Goal: Task Accomplishment & Management: Complete application form

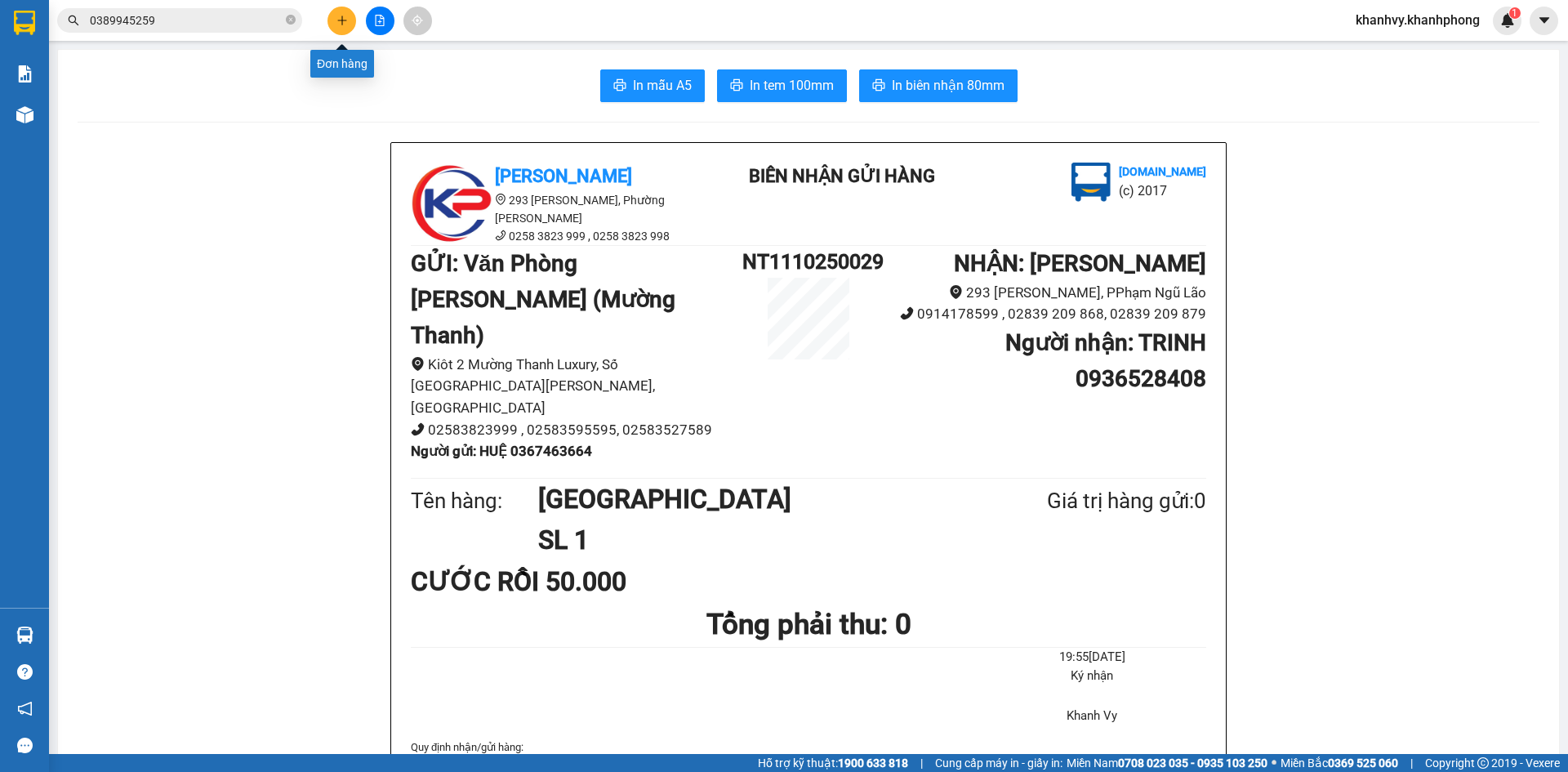
click at [336, 18] on icon "plus" at bounding box center [342, 21] width 11 height 11
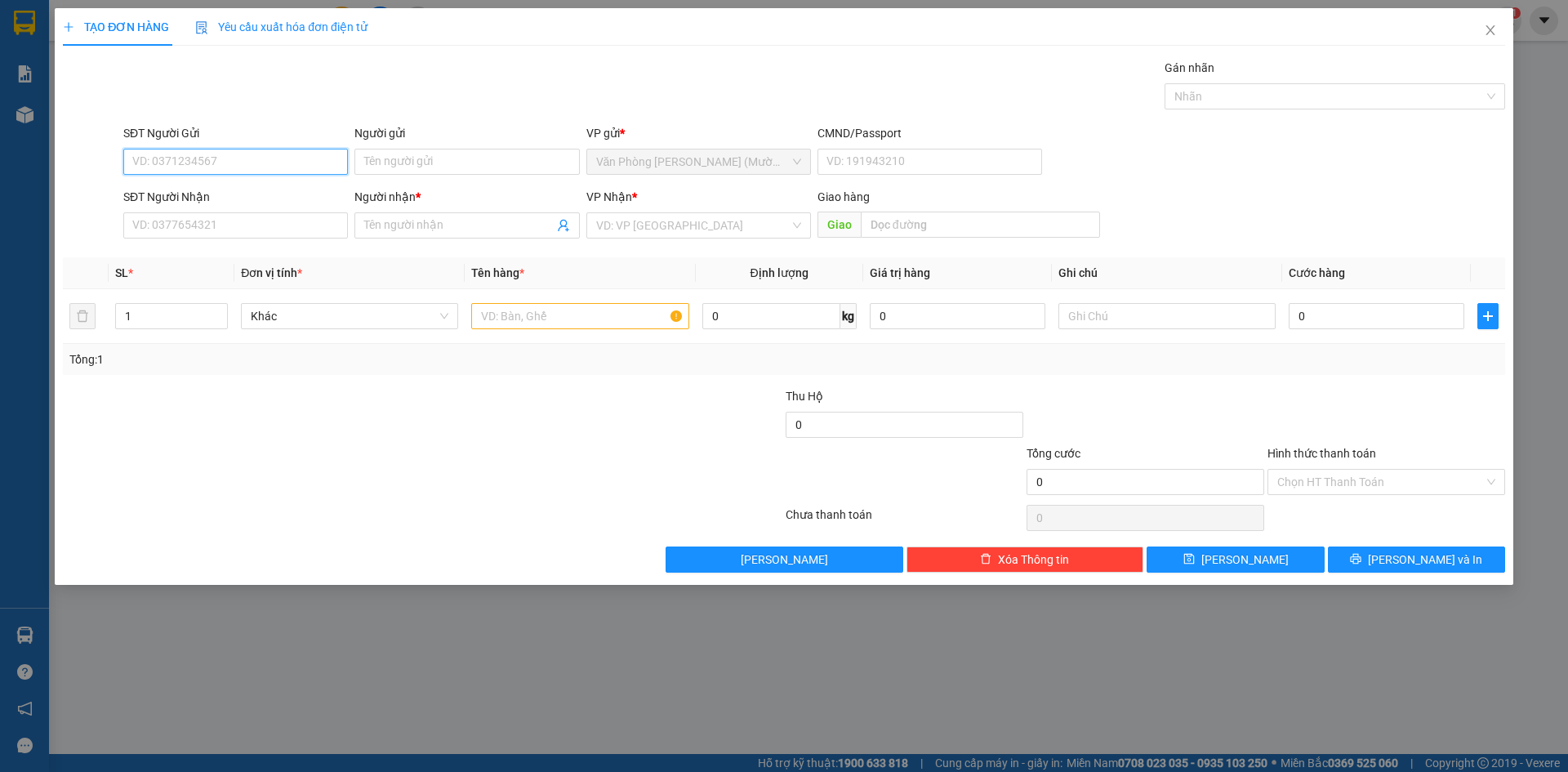
click at [277, 159] on input "SĐT Người Gửi" at bounding box center [235, 162] width 225 height 26
type input "0966274387"
click at [314, 185] on div "0966274387 - [PERSON_NAME]" at bounding box center [235, 194] width 205 height 18
type input "THANH"
type input "0966274387"
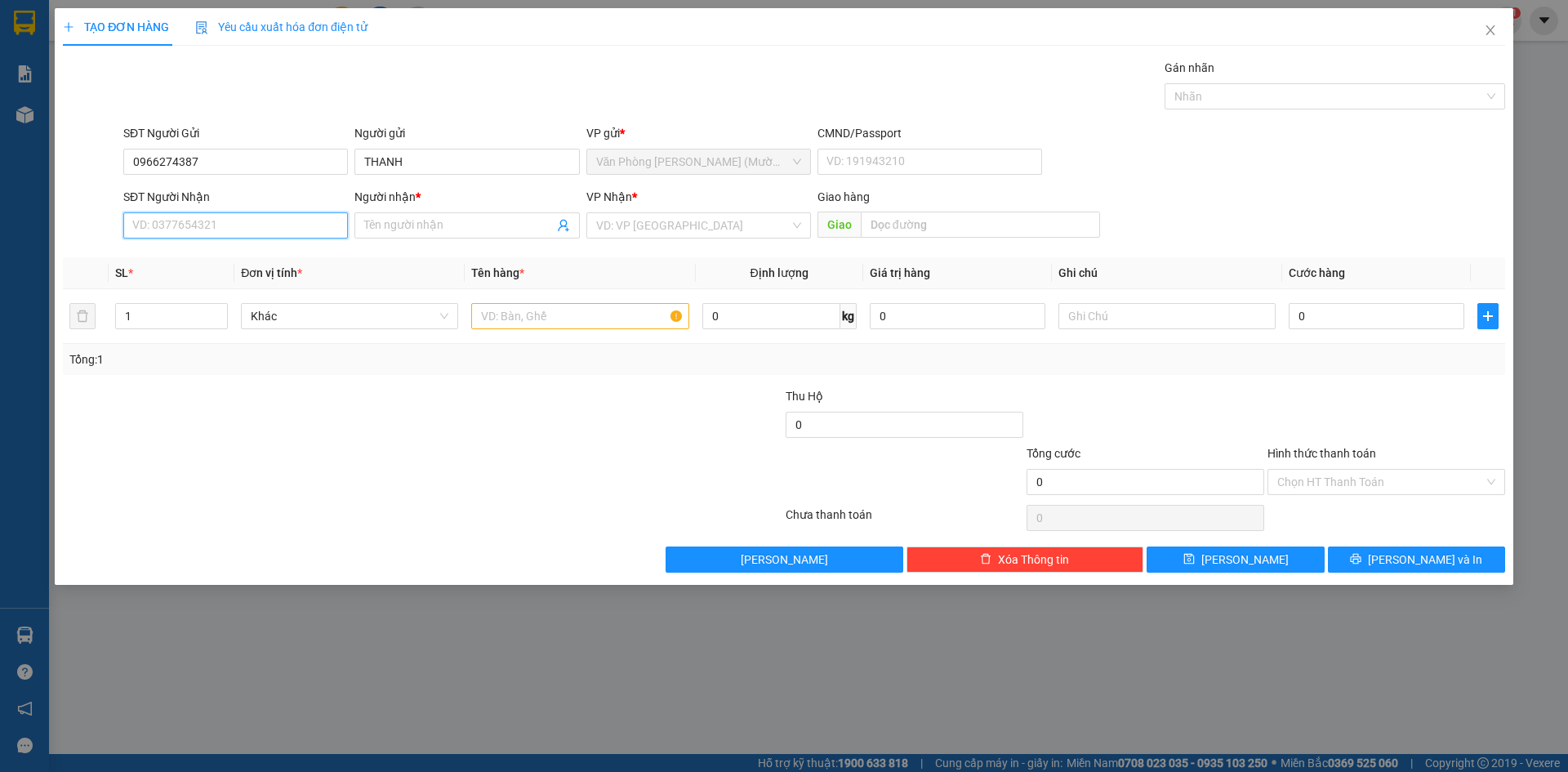
click at [243, 232] on input "SĐT Người Nhận" at bounding box center [235, 226] width 225 height 26
click at [198, 289] on div "0333297415 - [PERSON_NAME]" at bounding box center [235, 285] width 205 height 18
type input "0333297415"
type input "VŨ"
click at [602, 325] on input "text" at bounding box center [580, 317] width 217 height 26
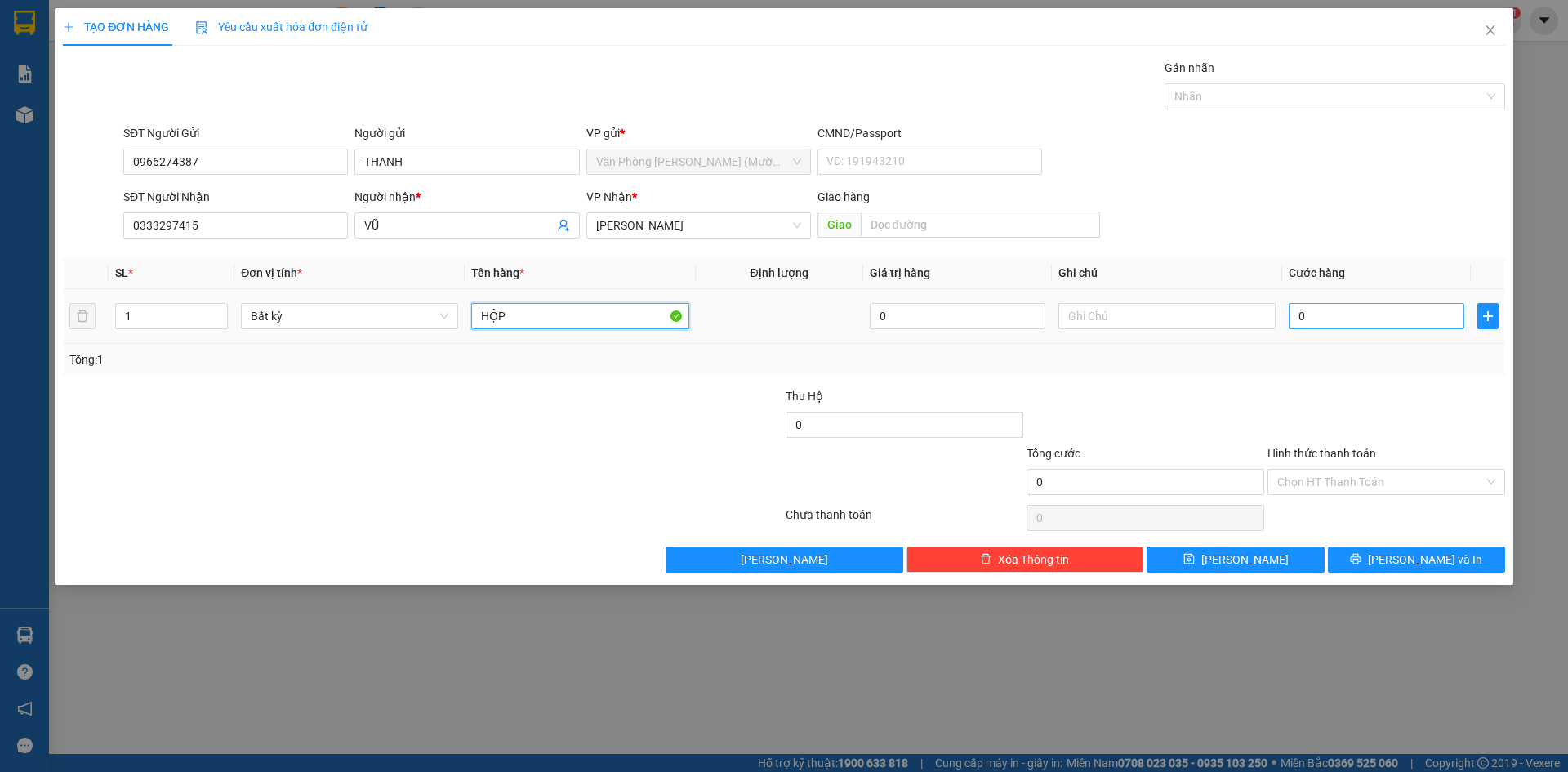
type input "HỘP"
type input "3"
type input "30"
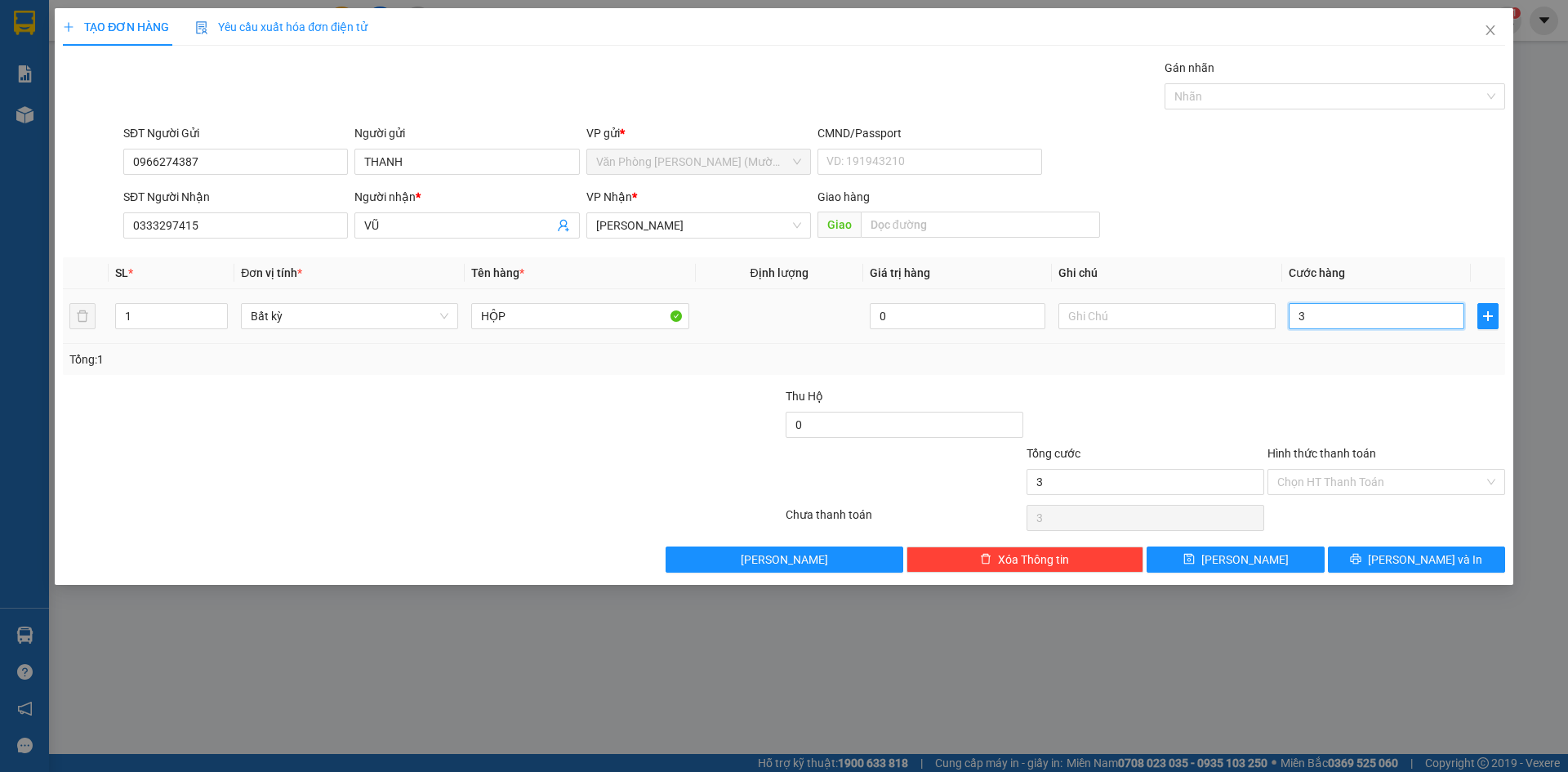
type input "30"
type input "30.000"
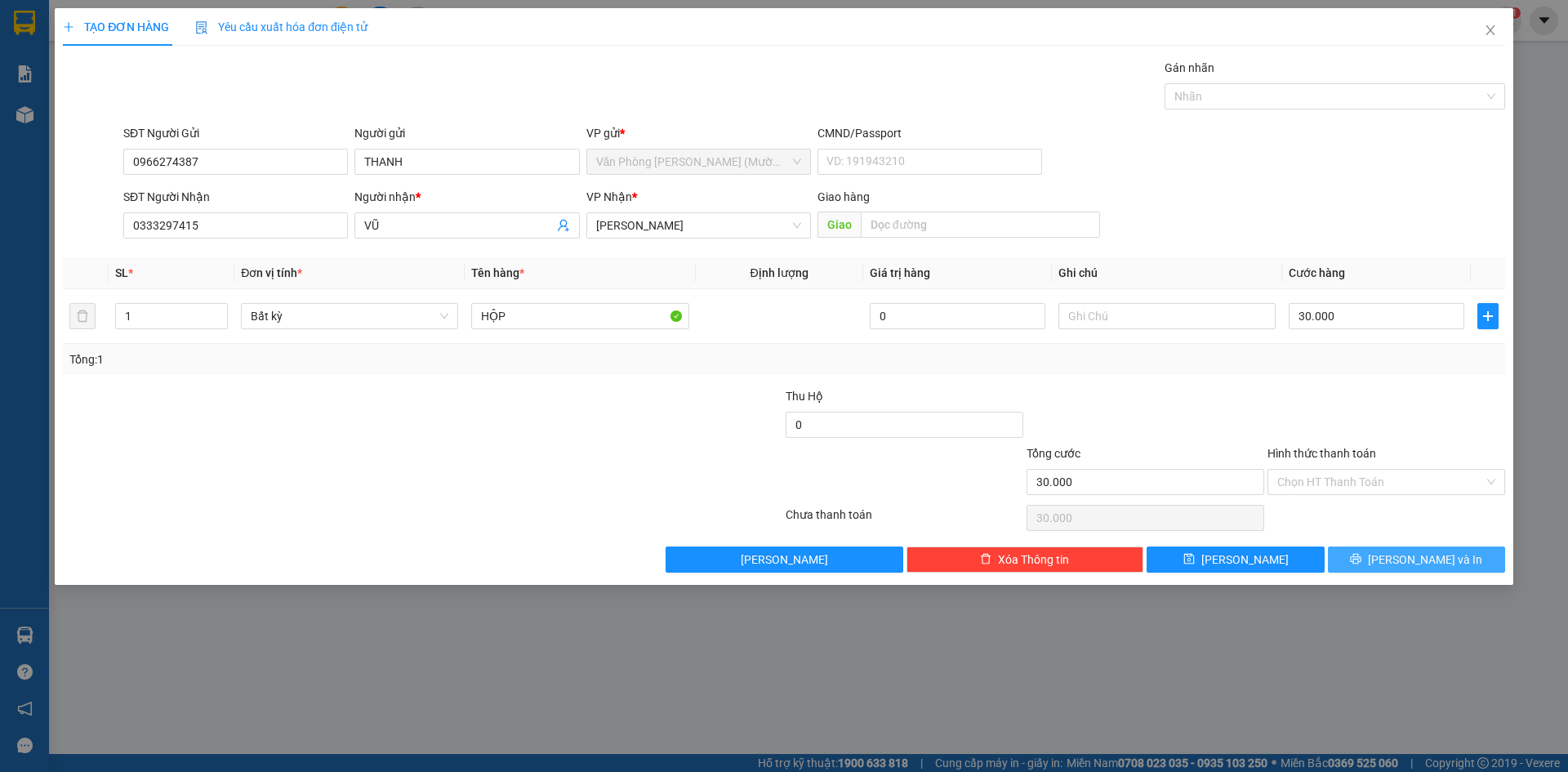
click at [1412, 569] on button "[PERSON_NAME] và In" at bounding box center [1417, 560] width 177 height 26
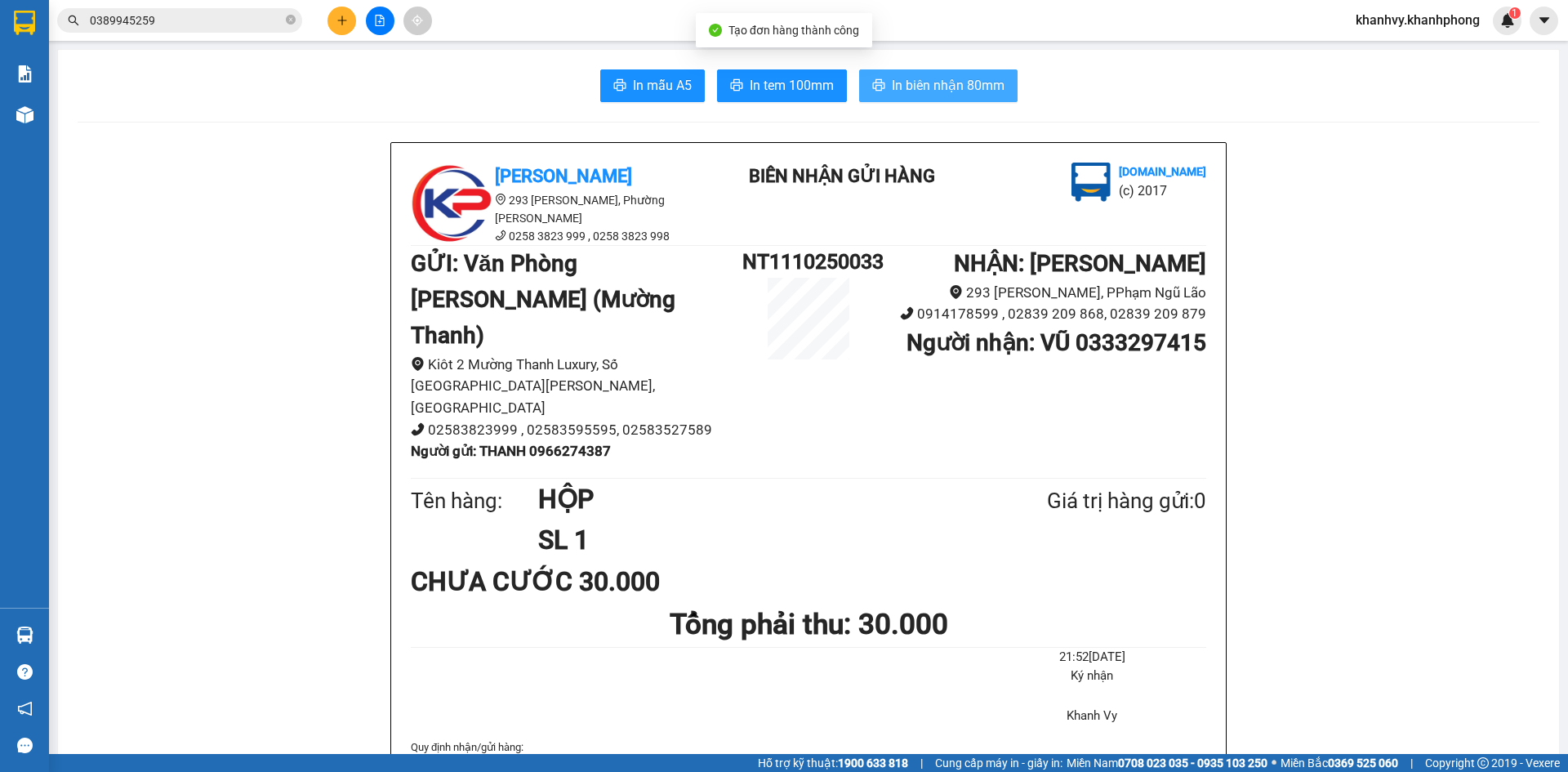
click at [884, 91] on button "In biên nhận 80mm" at bounding box center [938, 86] width 158 height 33
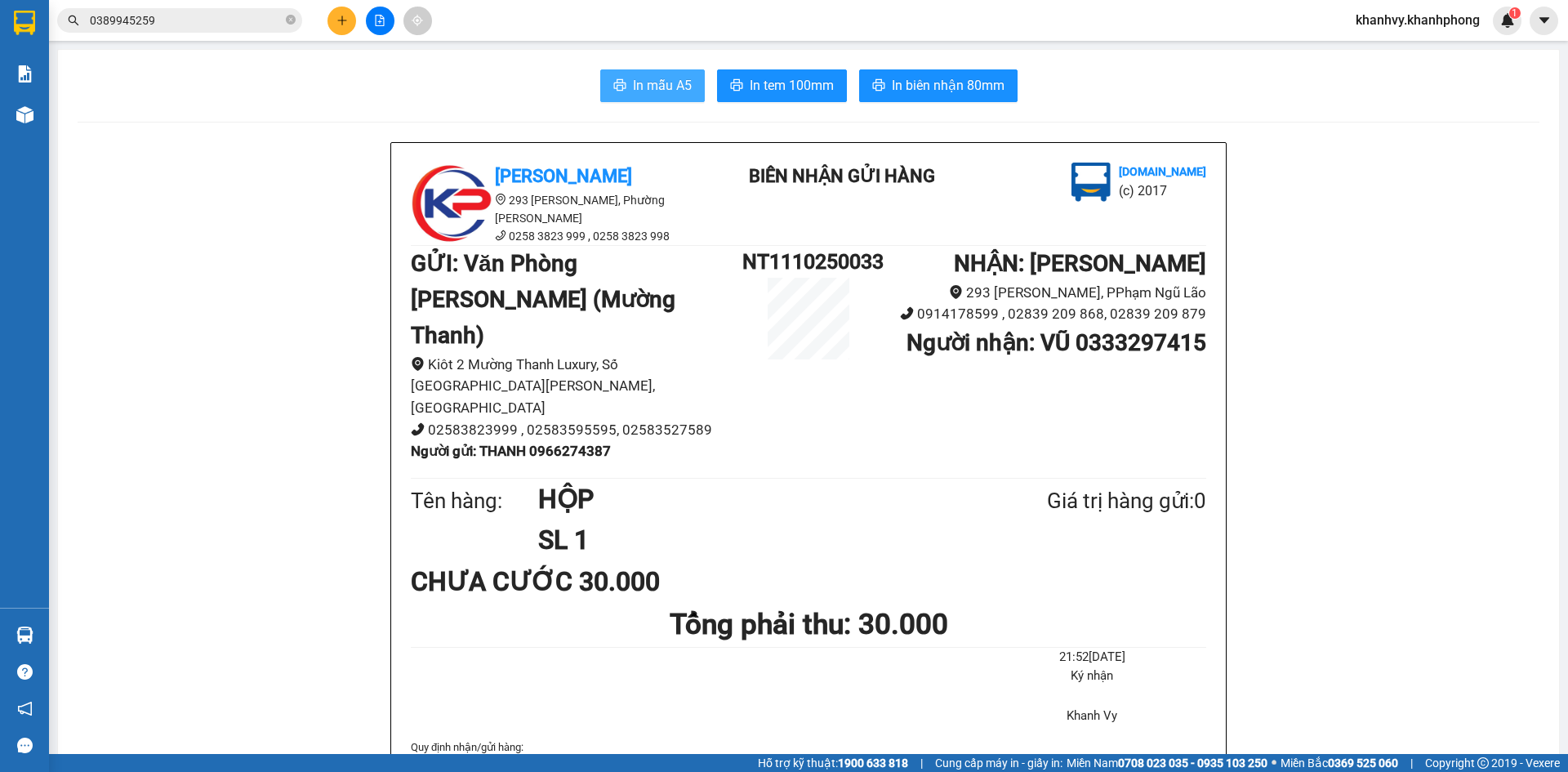
click at [633, 80] on span "In mẫu A5" at bounding box center [663, 85] width 59 height 21
